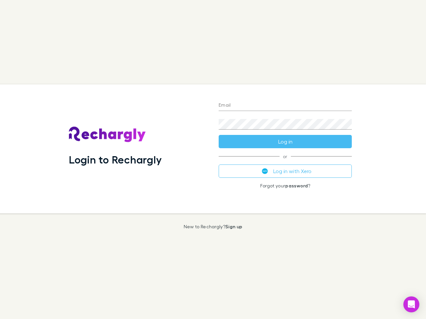
click at [213, 160] on div "Login to Rechargly" at bounding box center [139, 148] width 150 height 129
click at [285, 106] on input "Email" at bounding box center [284, 105] width 133 height 11
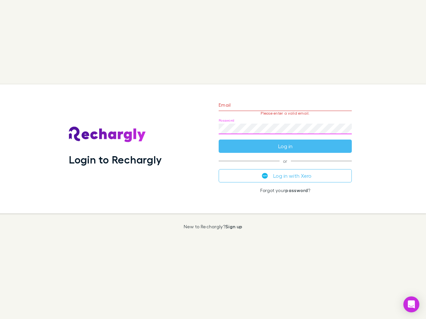
click at [285, 142] on form "Email Please enter a valid email. Password Log in" at bounding box center [284, 124] width 133 height 58
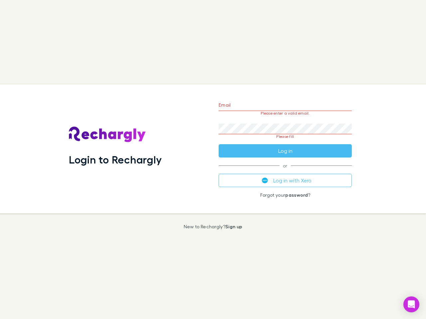
click at [285, 171] on div "Email Please enter a valid email. Password Please fill Log in or Log in with Xe…" at bounding box center [285, 148] width 144 height 129
click at [411, 305] on icon "Open Intercom Messenger" at bounding box center [411, 305] width 7 height 8
